Goal: Task Accomplishment & Management: Manage account settings

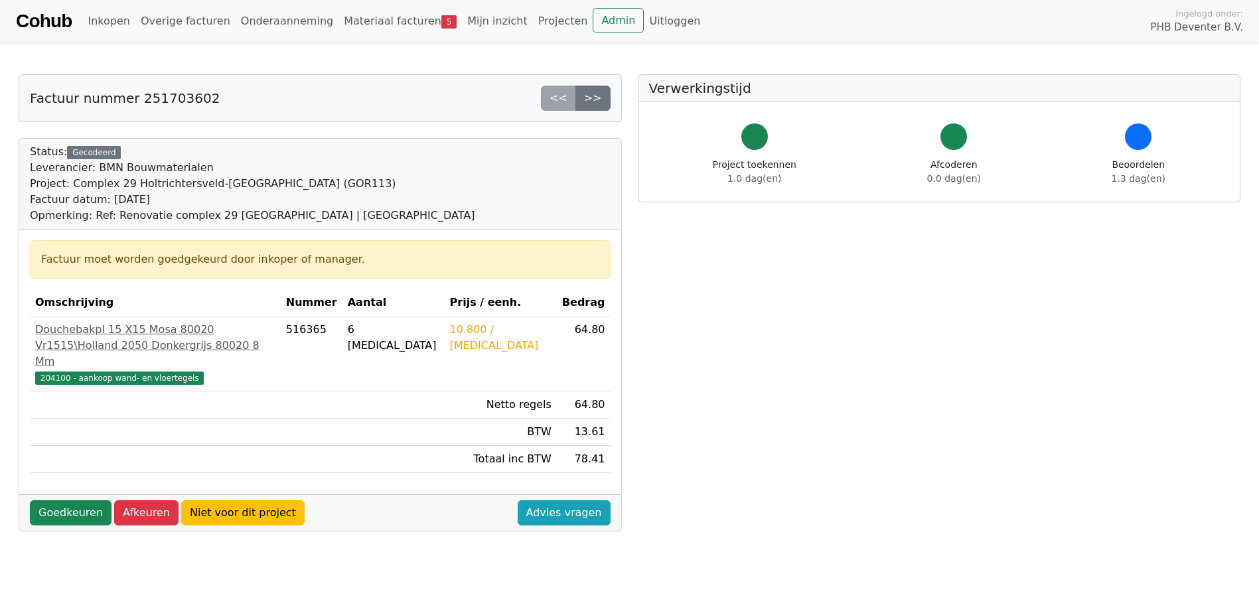
scroll to position [66, 0]
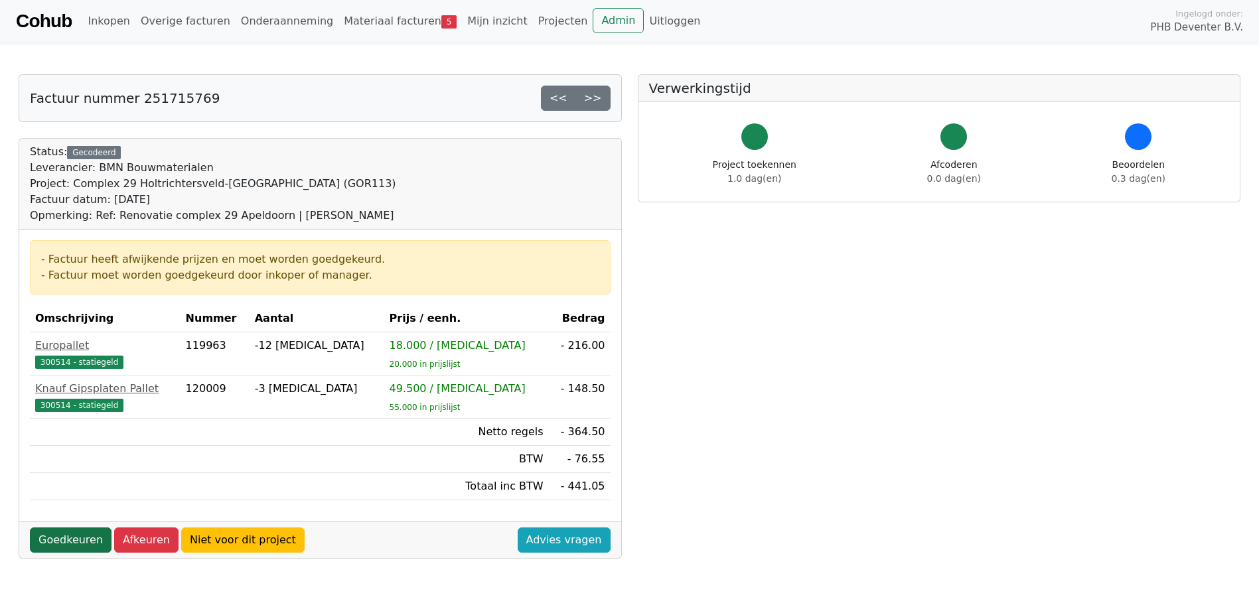
click at [54, 540] on link "Goedkeuren" at bounding box center [71, 540] width 82 height 25
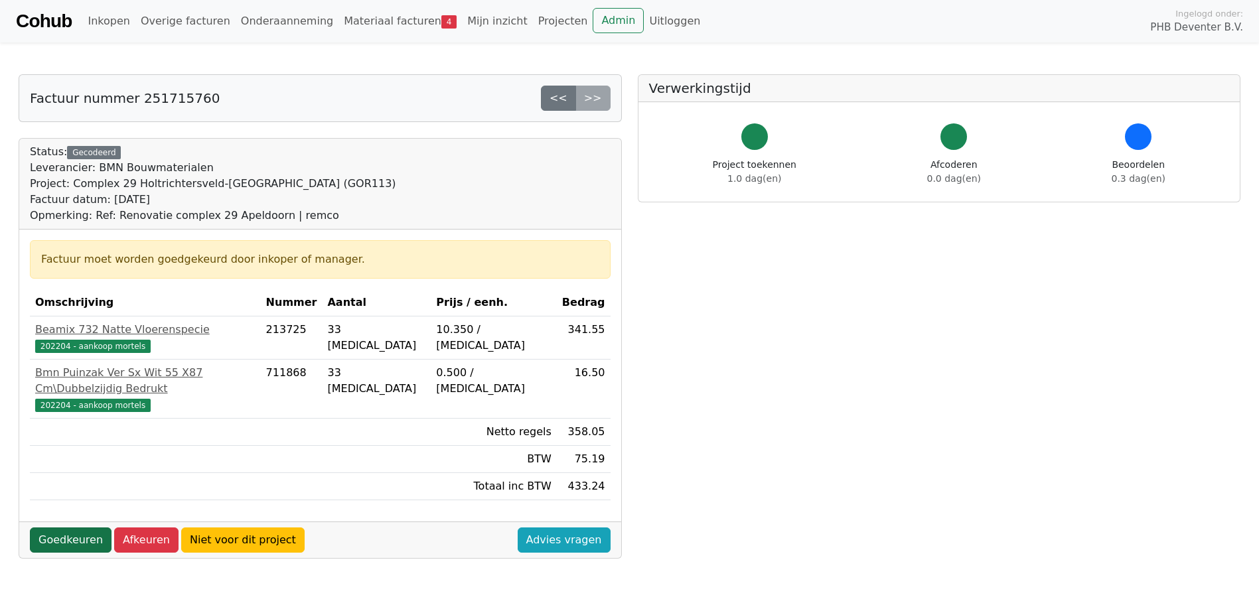
click at [74, 528] on link "Goedkeuren" at bounding box center [71, 540] width 82 height 25
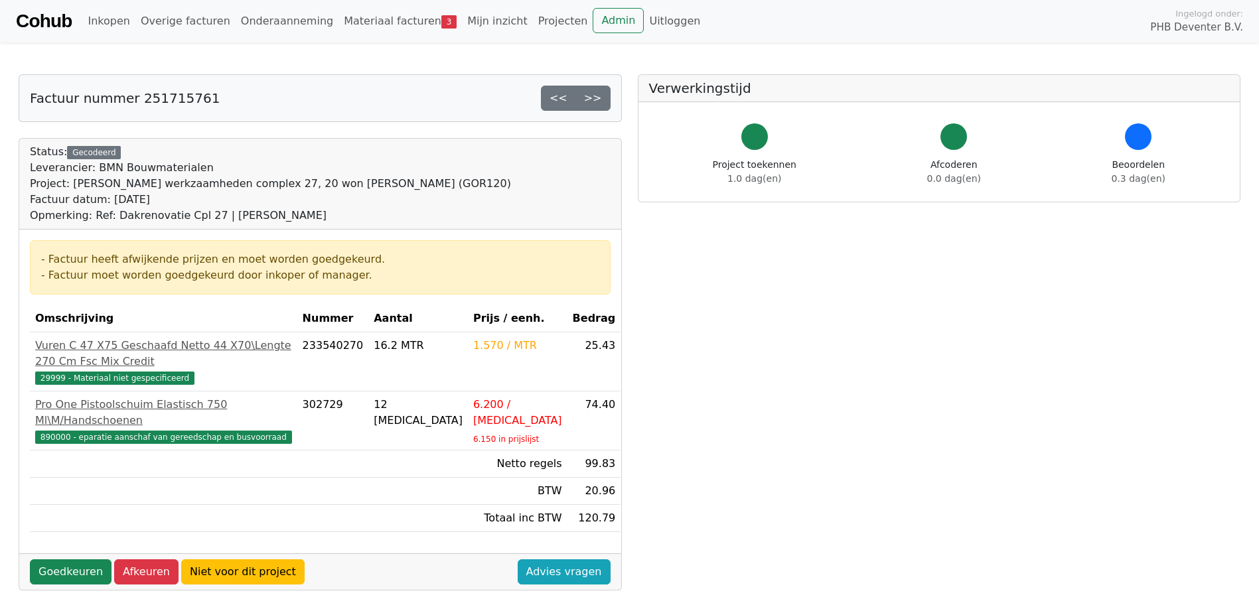
click at [835, 57] on body "Cohub Inkopen Overige facturen Onderaanneming Materiaal facturen 3 Mijn inzicht…" at bounding box center [629, 476] width 1259 height 953
click at [74, 571] on link "Goedkeuren" at bounding box center [71, 572] width 82 height 25
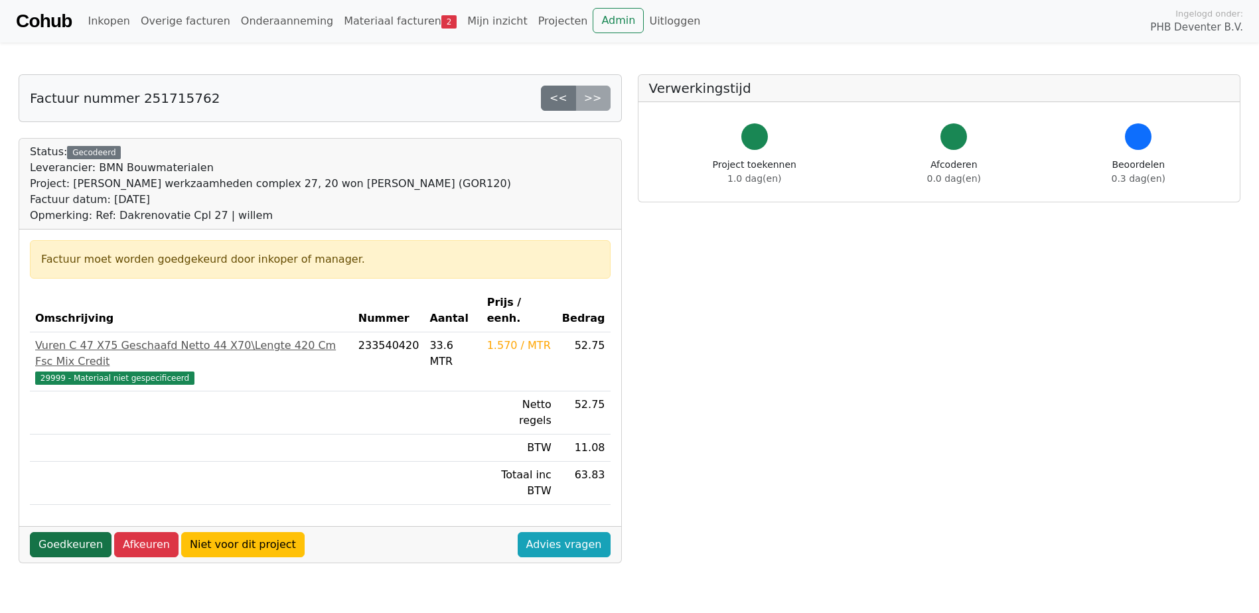
click at [60, 532] on link "Goedkeuren" at bounding box center [71, 544] width 82 height 25
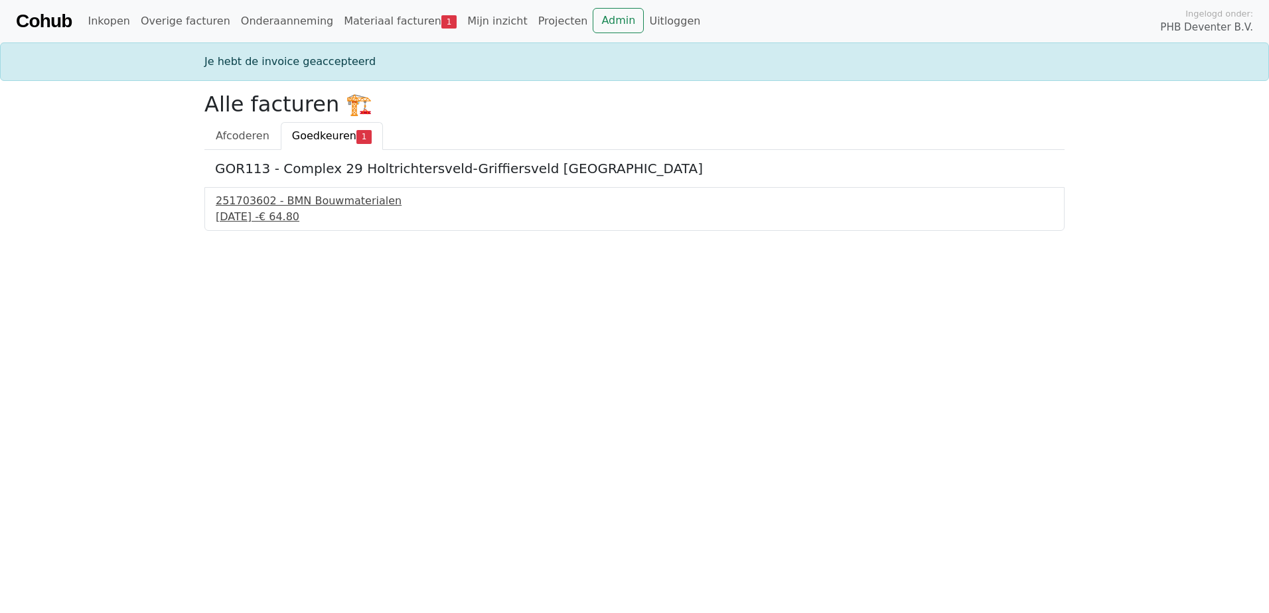
click at [250, 217] on div "29 september 2025 - € 64.80" at bounding box center [635, 217] width 838 height 16
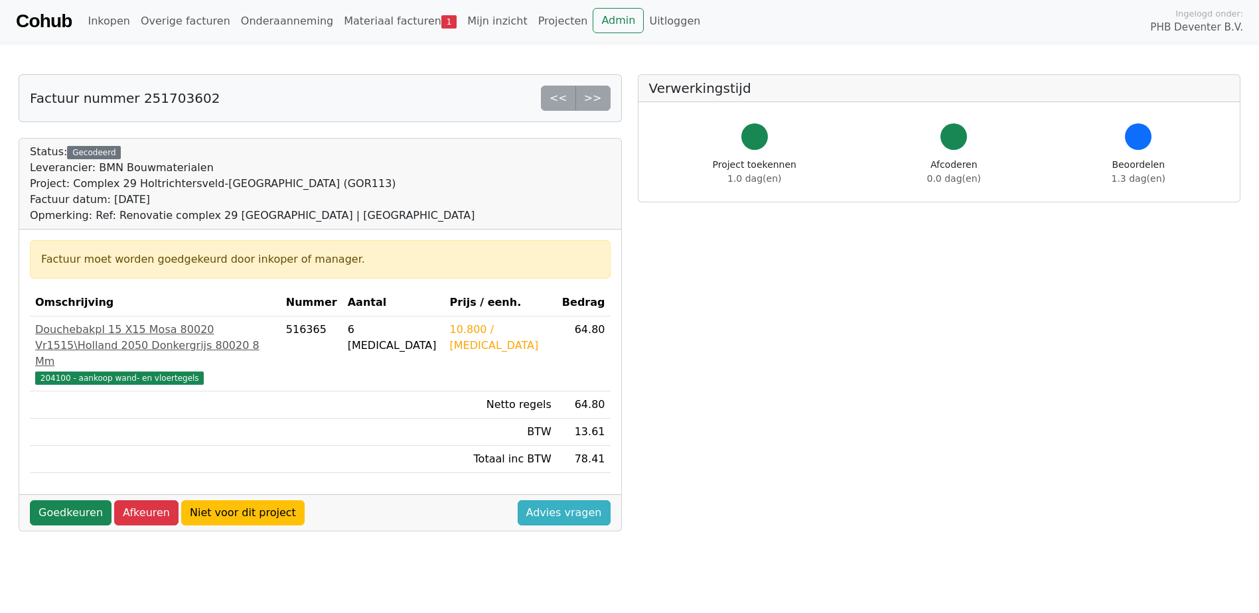
click at [563, 516] on link "Advies vragen" at bounding box center [564, 513] width 93 height 25
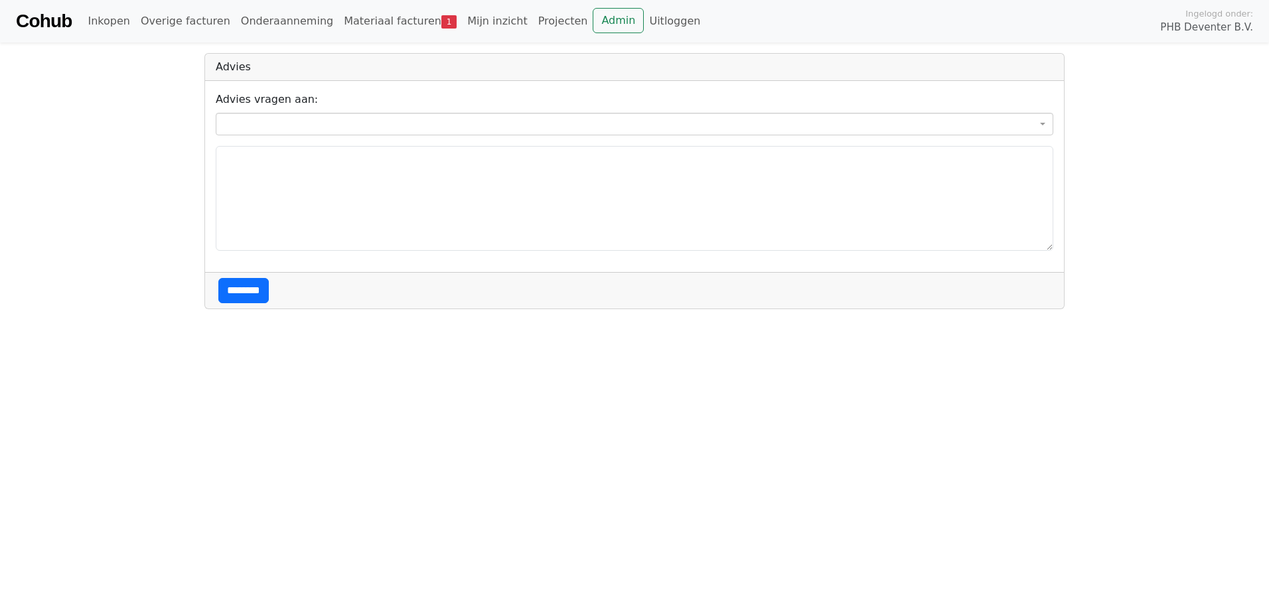
click at [244, 117] on span at bounding box center [635, 124] width 838 height 23
click at [125, 191] on body "**********" at bounding box center [634, 154] width 1269 height 309
